Goal: Find specific page/section: Find specific page/section

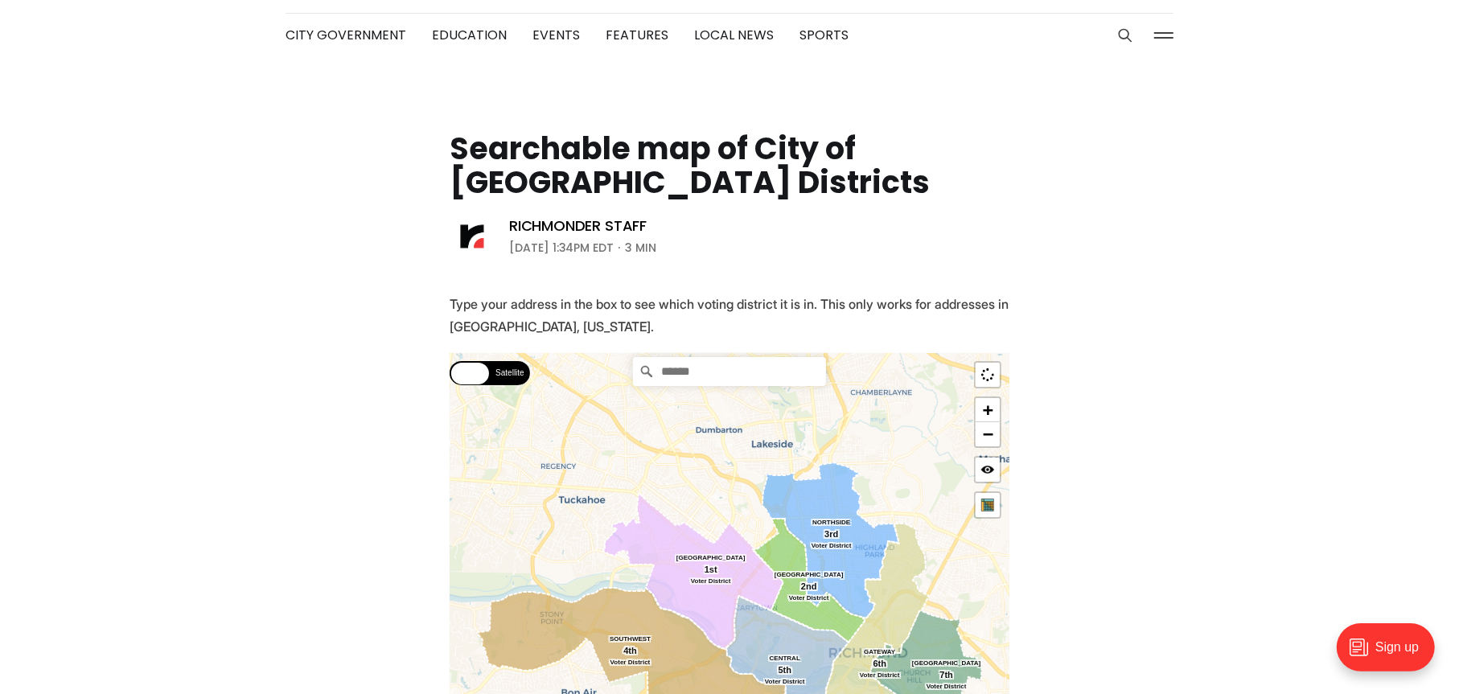
scroll to position [80, 0]
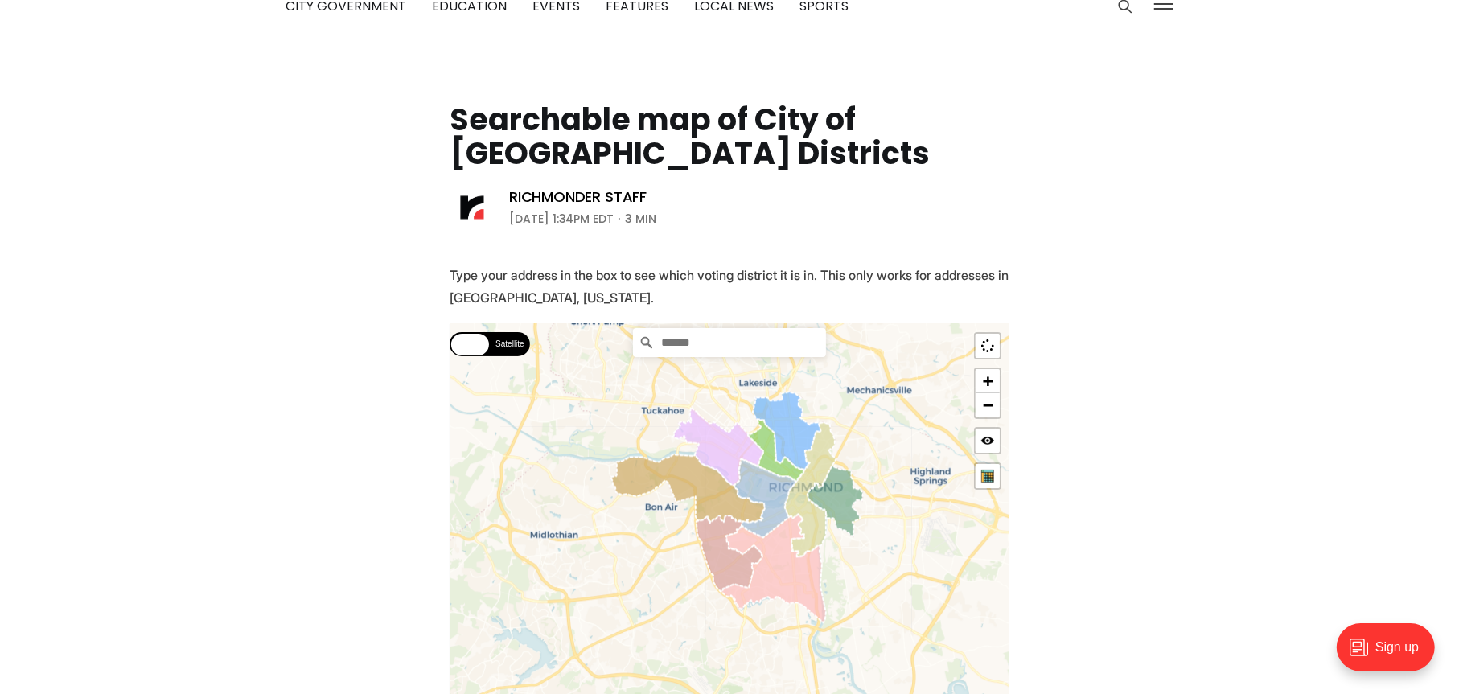
drag, startPoint x: 832, startPoint y: 554, endPoint x: 770, endPoint y: 476, distance: 100.1
click at [770, 476] on icon at bounding box center [765, 498] width 62 height 79
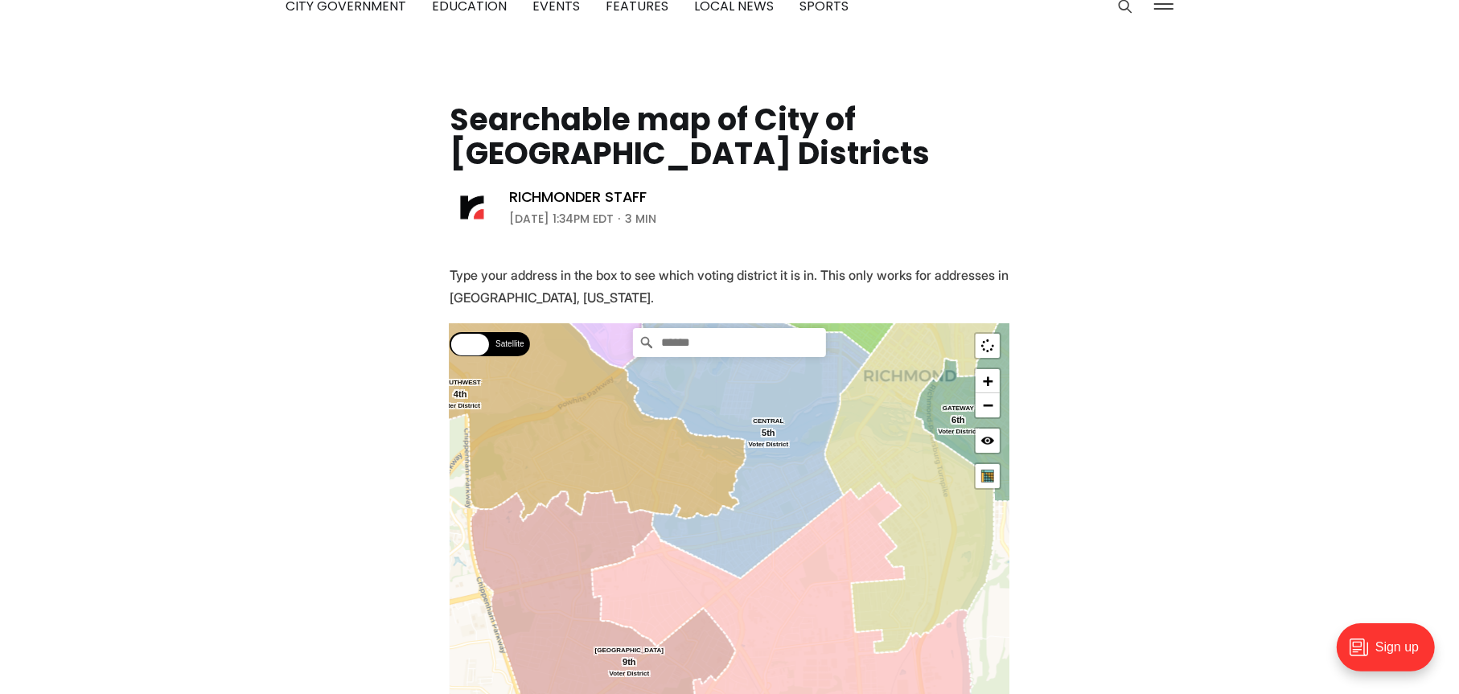
drag, startPoint x: 779, startPoint y: 576, endPoint x: 770, endPoint y: 430, distance: 145.8
click at [770, 430] on icon at bounding box center [747, 420] width 247 height 315
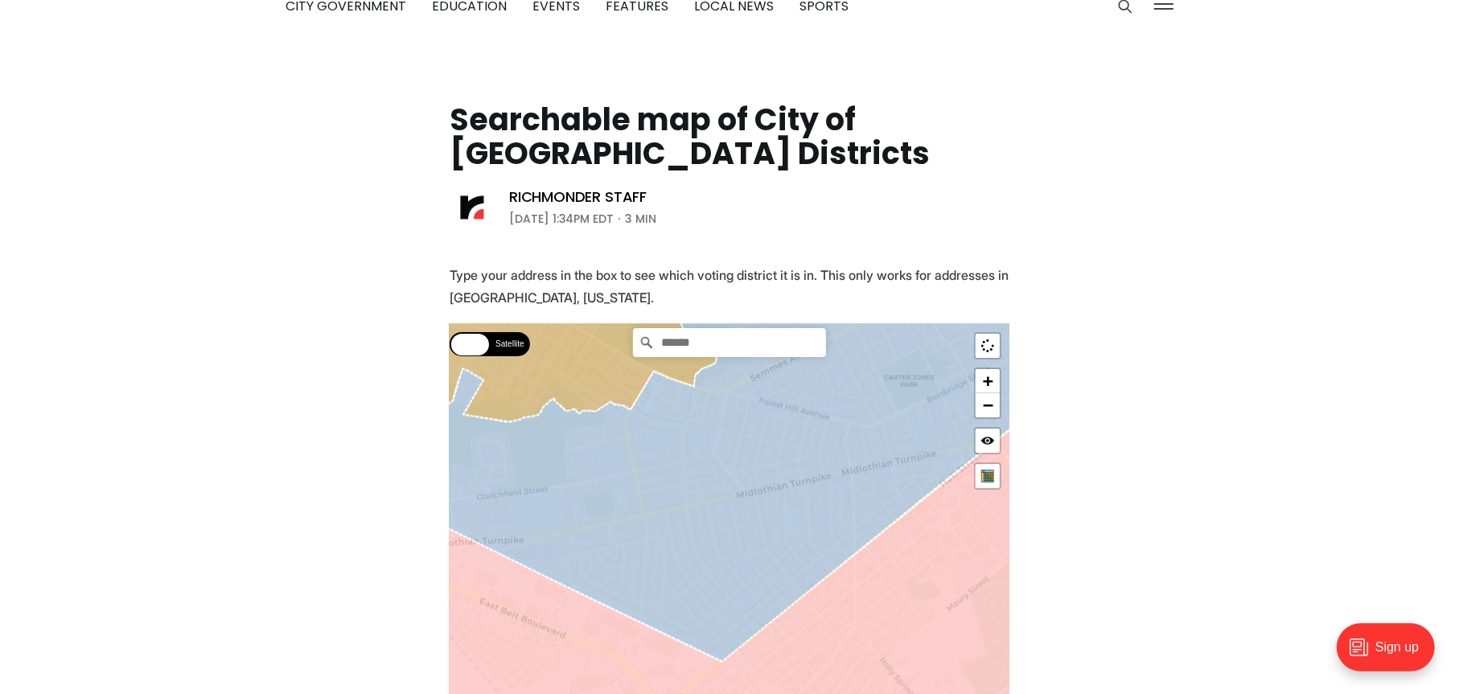
drag, startPoint x: 797, startPoint y: 543, endPoint x: 826, endPoint y: 565, distance: 36.7
click at [826, 565] on icon at bounding box center [736, 471] width 675 height 382
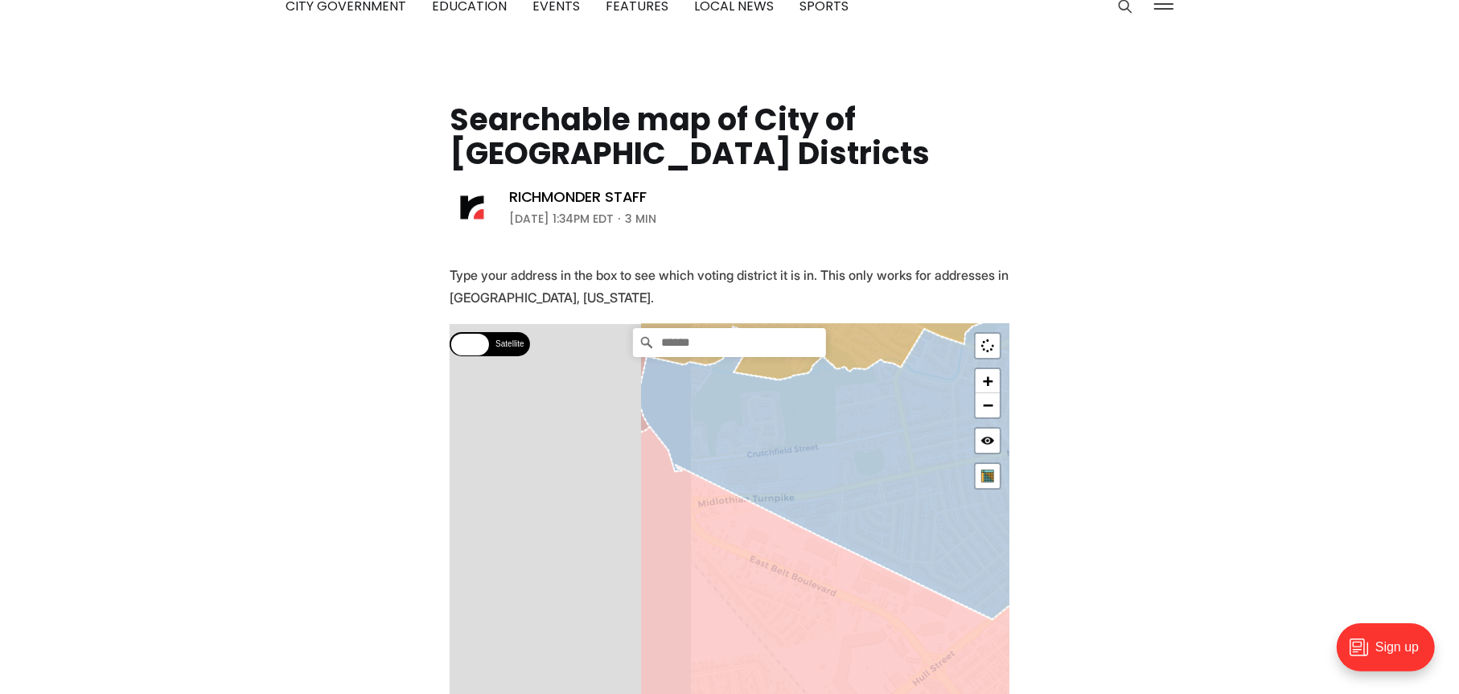
drag, startPoint x: 647, startPoint y: 536, endPoint x: 946, endPoint y: 492, distance: 302.3
click at [946, 492] on icon at bounding box center [976, 415] width 675 height 407
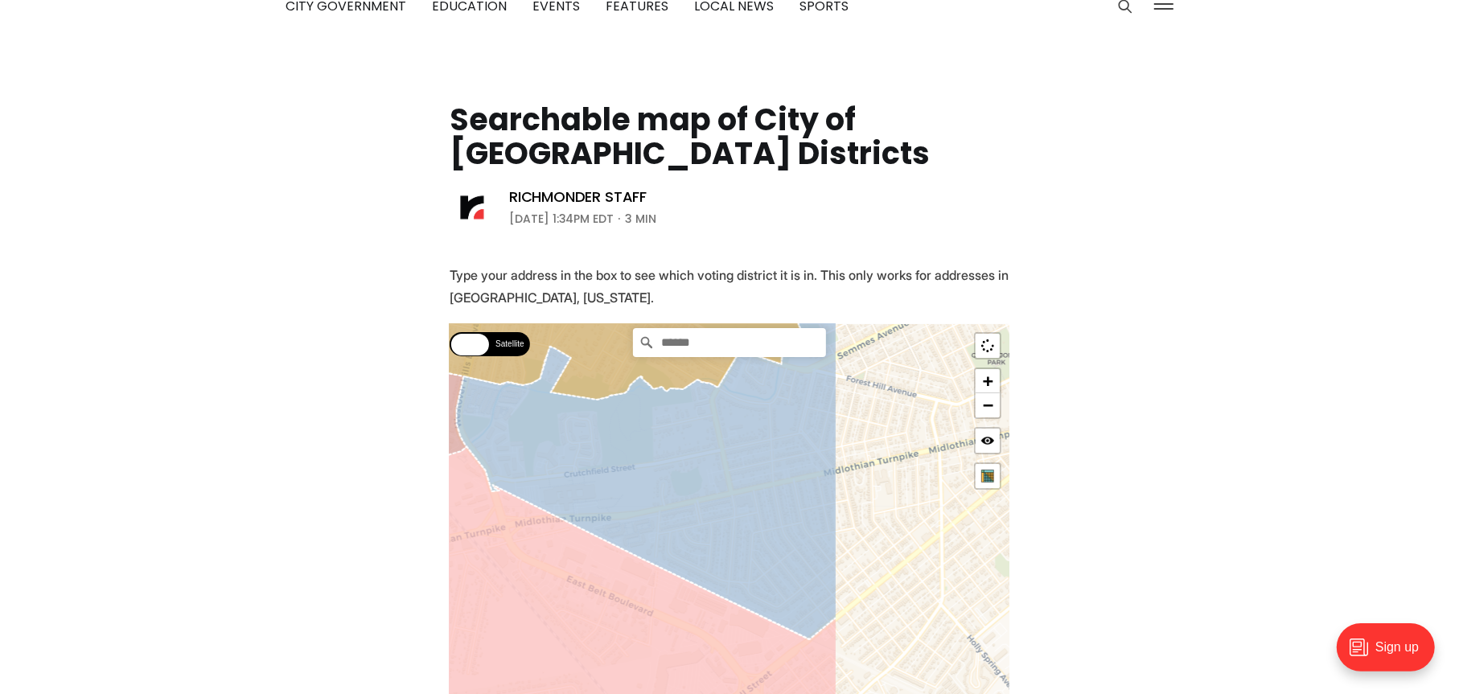
drag, startPoint x: 880, startPoint y: 510, endPoint x: 593, endPoint y: 539, distance: 287.7
click at [593, 538] on icon at bounding box center [647, 457] width 380 height 364
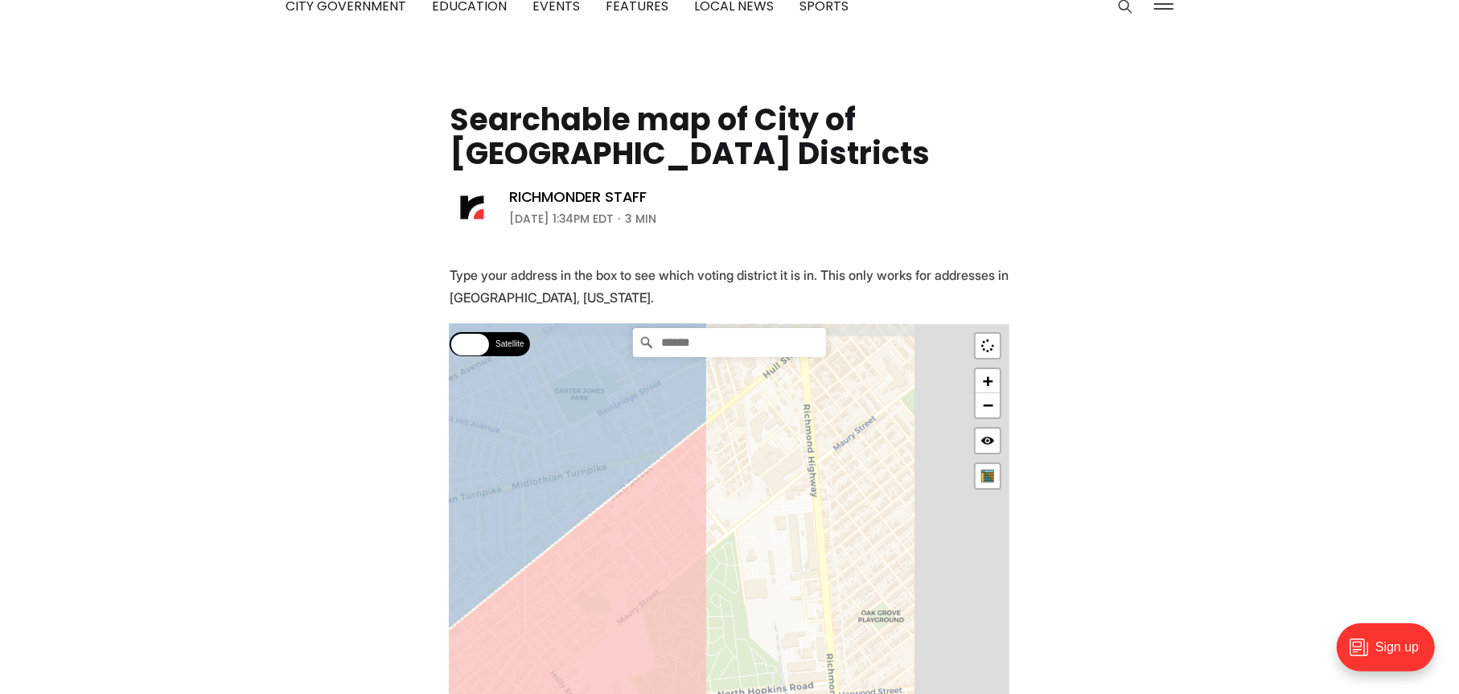
drag, startPoint x: 869, startPoint y: 485, endPoint x: 515, endPoint y: 511, distance: 354.8
click at [515, 511] on icon at bounding box center [373, 477] width 668 height 393
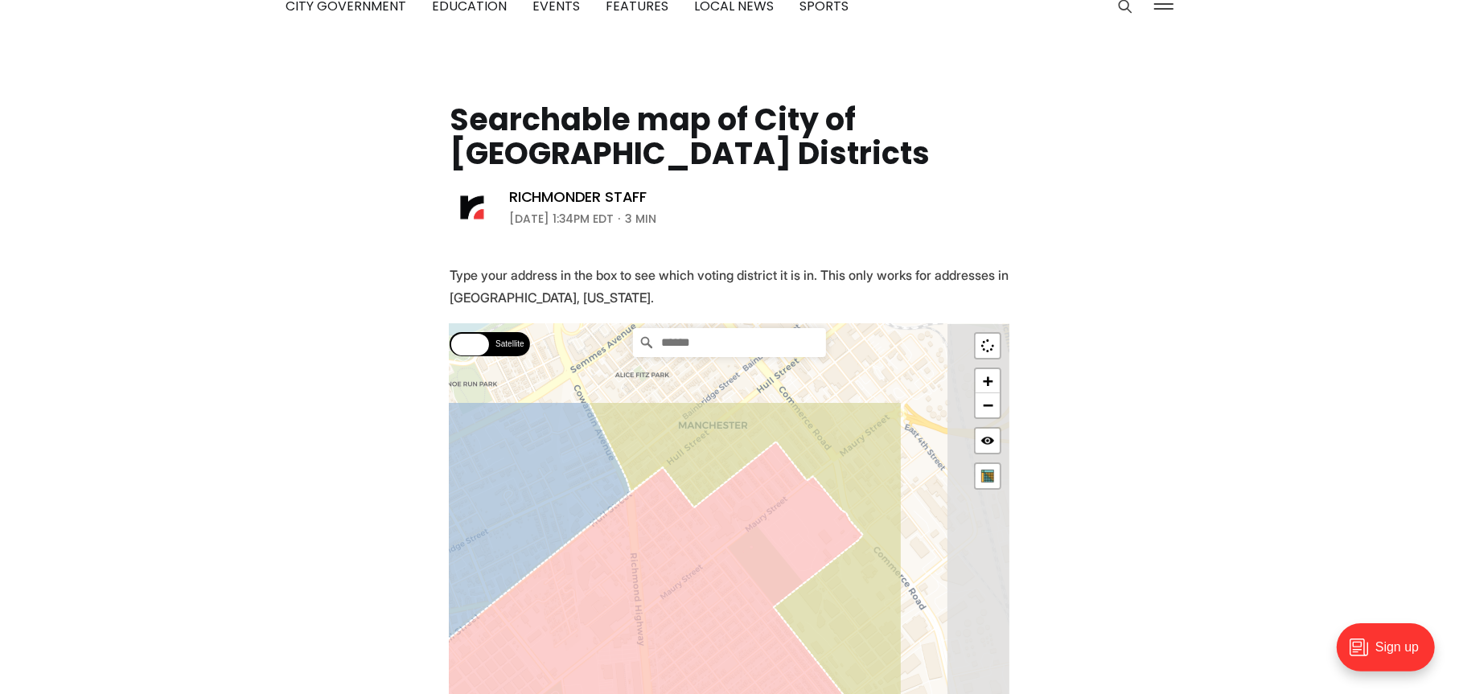
drag, startPoint x: 788, startPoint y: 429, endPoint x: 613, endPoint y: 594, distance: 241.2
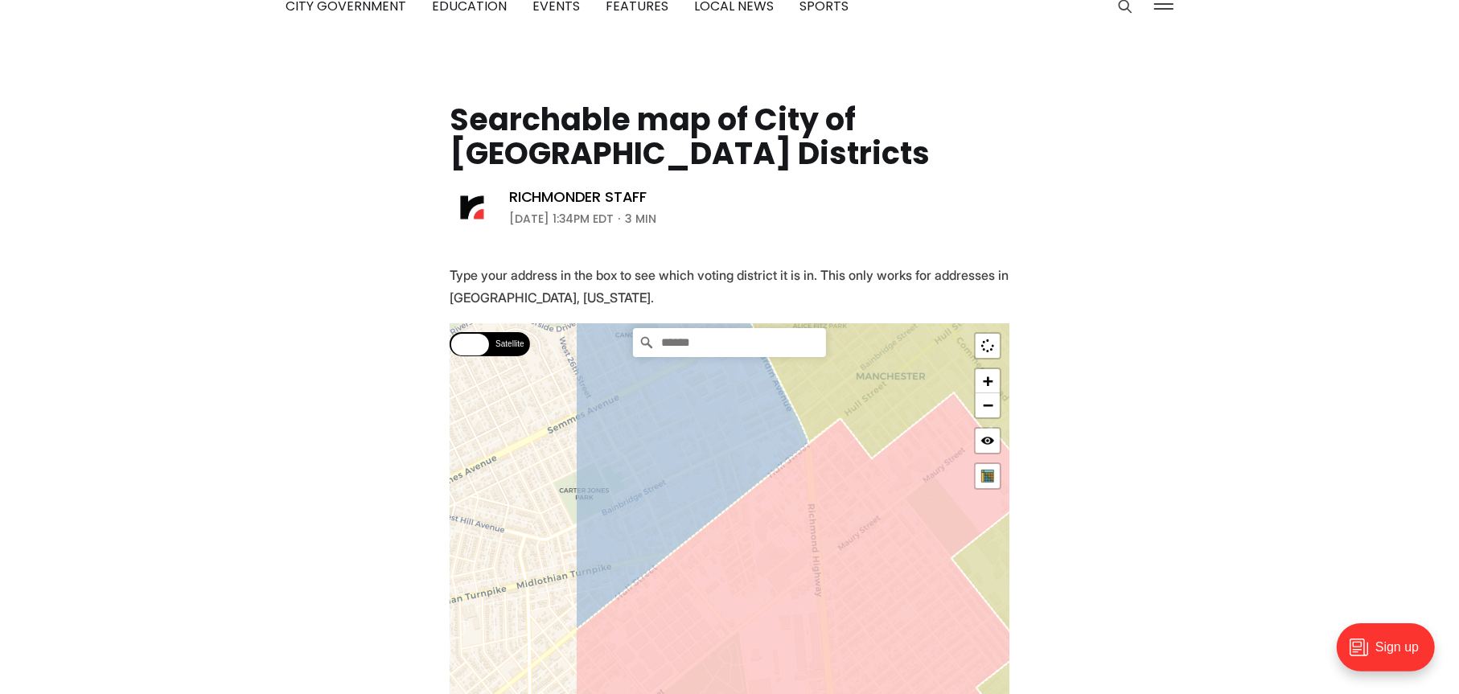
drag, startPoint x: 562, startPoint y: 571, endPoint x: 774, endPoint y: 501, distance: 222.8
click at [774, 501] on icon at bounding box center [912, 702] width 675 height 620
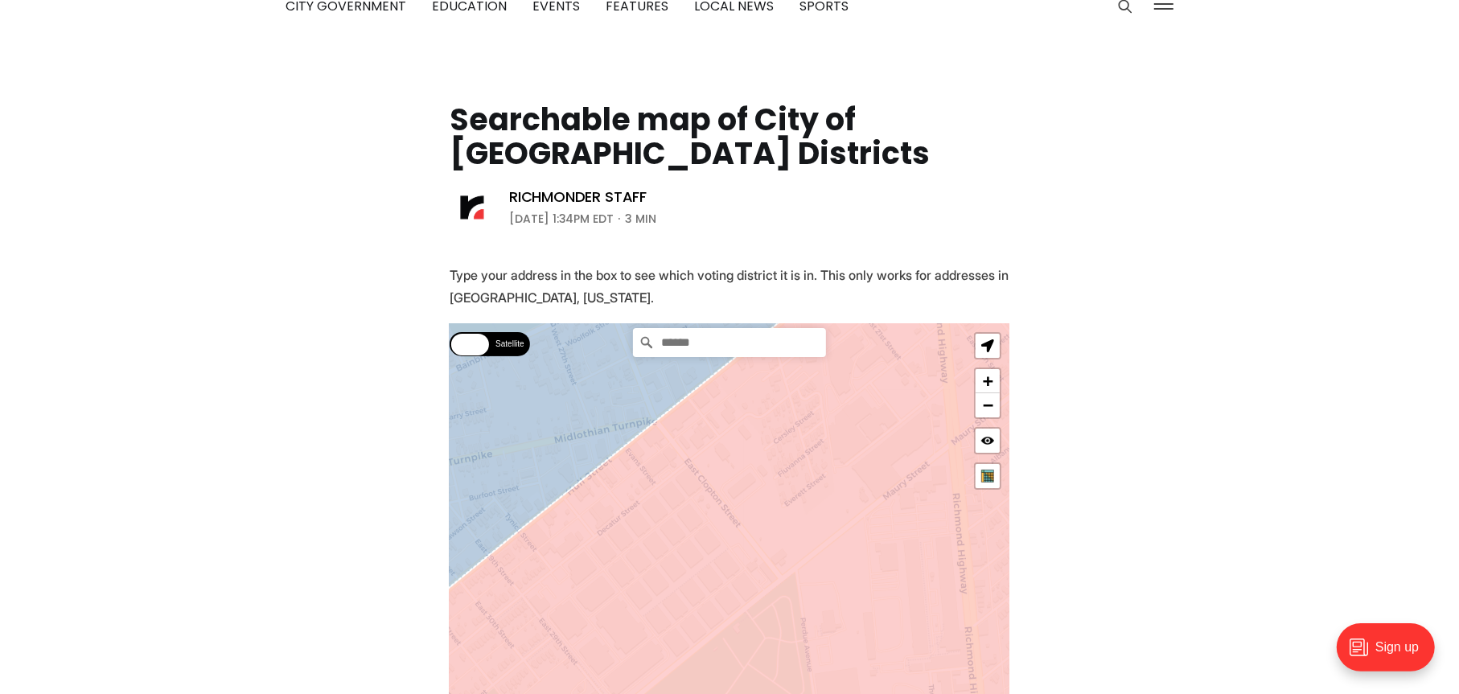
drag, startPoint x: 816, startPoint y: 516, endPoint x: 788, endPoint y: 401, distance: 118.4
click at [788, 401] on icon at bounding box center [702, 556] width 675 height 819
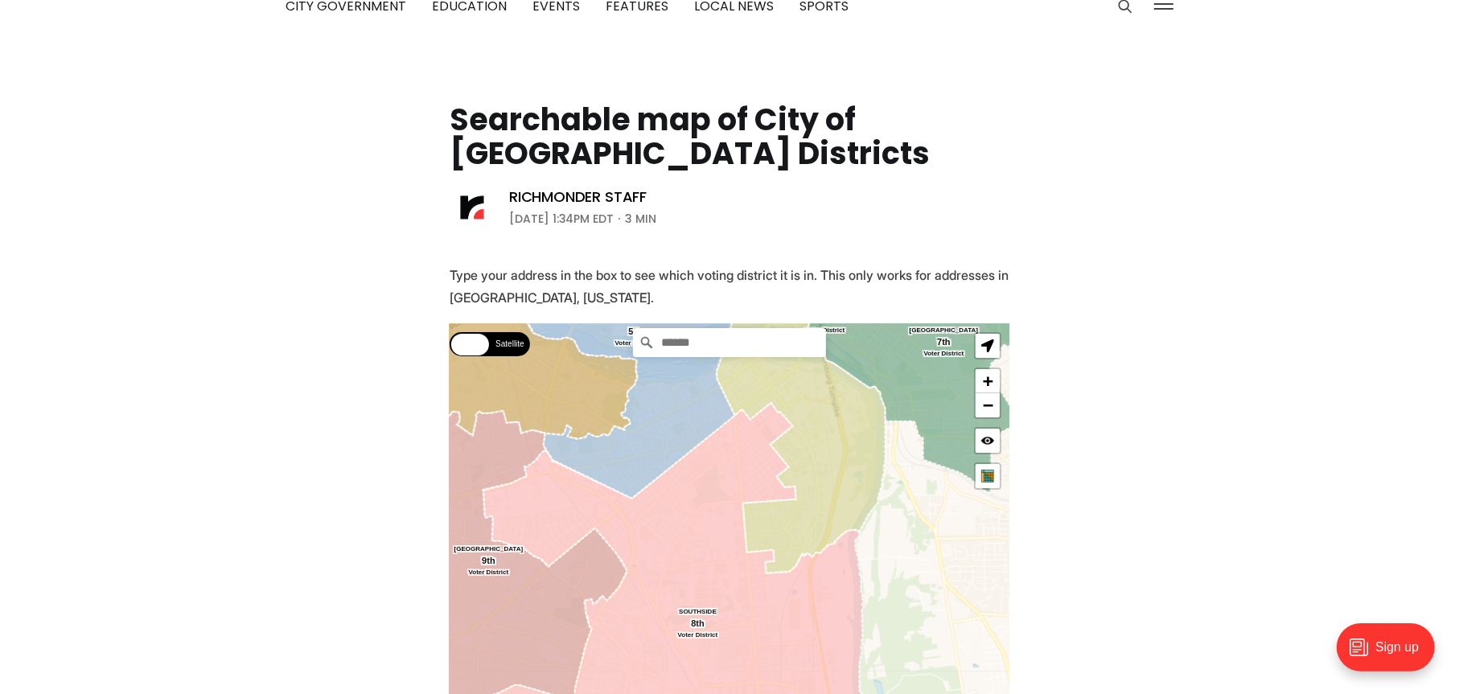
drag, startPoint x: 700, startPoint y: 589, endPoint x: 708, endPoint y: 471, distance: 118.4
click at [708, 471] on icon at bounding box center [670, 621] width 421 height 436
click at [701, 341] on input "Search" at bounding box center [729, 342] width 193 height 29
type input "**********"
